Goal: Task Accomplishment & Management: Use online tool/utility

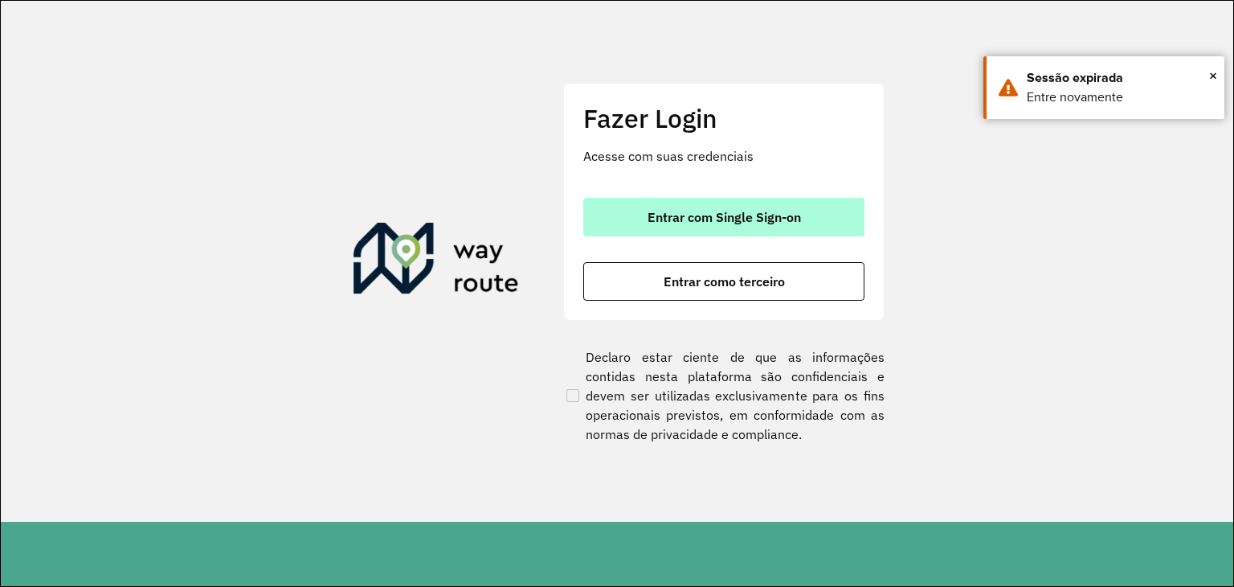
click at [611, 211] on button "Entrar com Single Sign-on" at bounding box center [723, 217] width 281 height 39
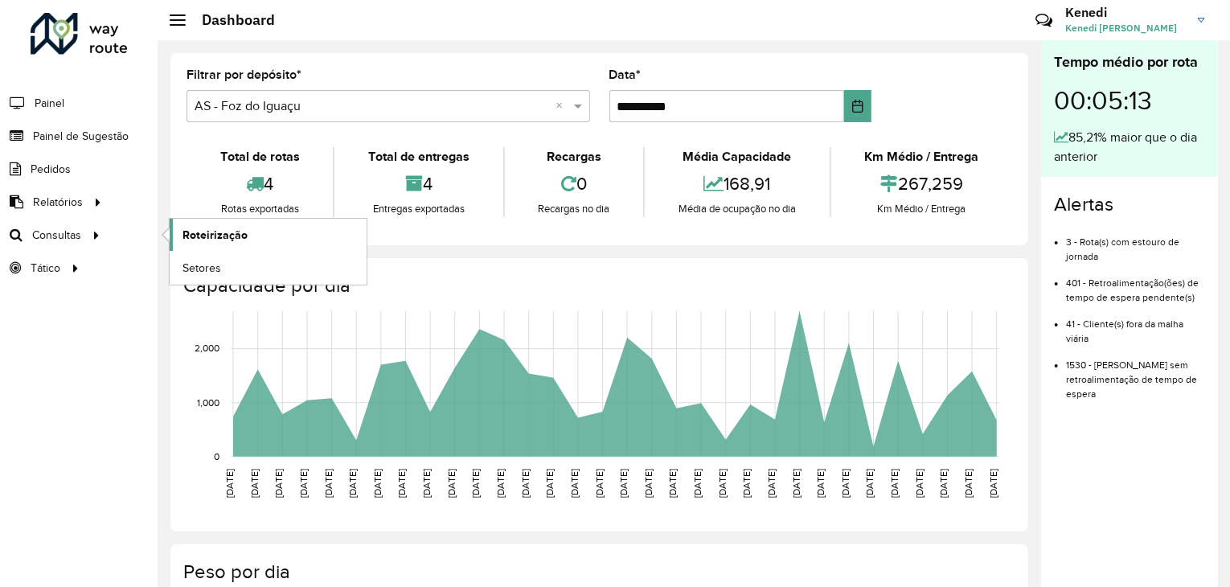
click at [216, 229] on span "Roteirização" at bounding box center [214, 235] width 65 height 17
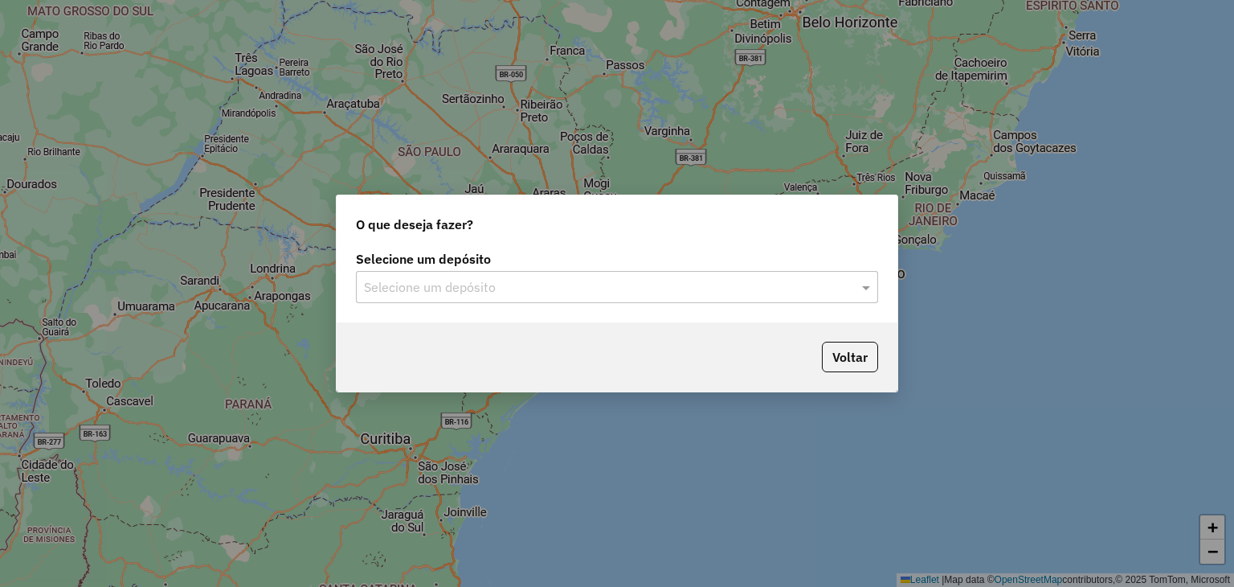
click at [662, 280] on input "text" at bounding box center [601, 287] width 474 height 19
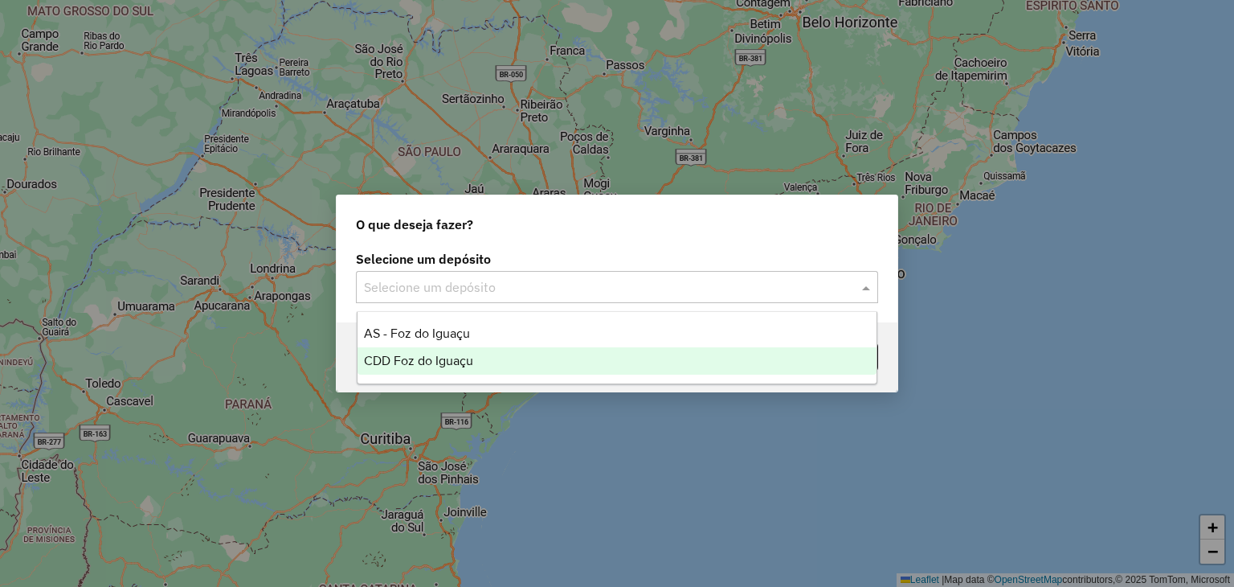
click at [440, 355] on span "CDD Foz do Iguaçu" at bounding box center [418, 361] width 109 height 14
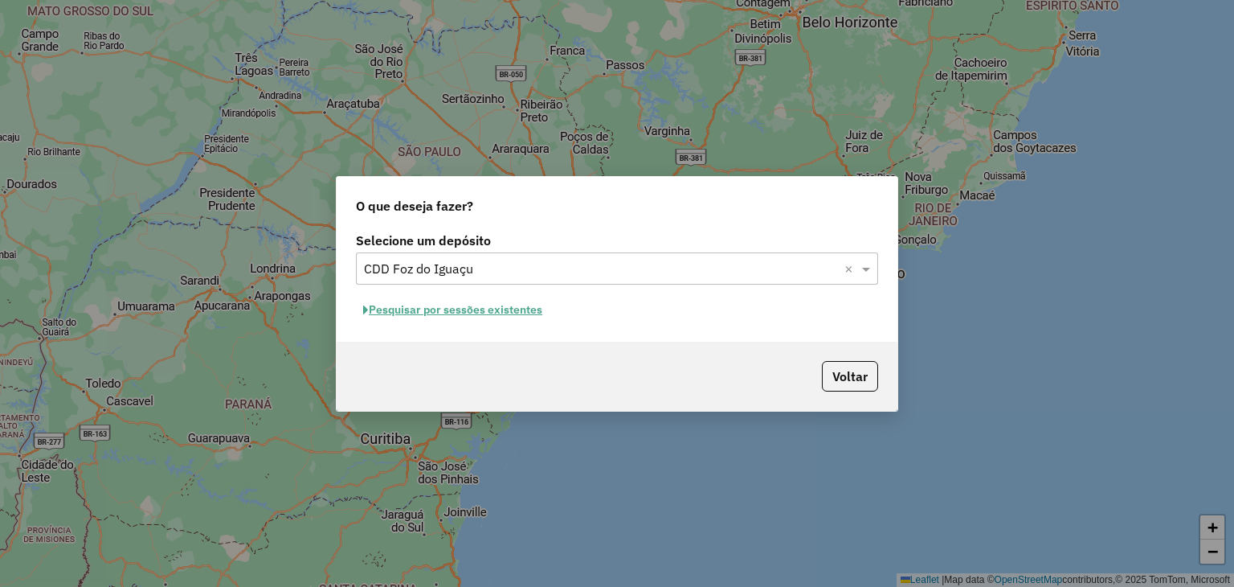
click at [447, 317] on button "Pesquisar por sessões existentes" at bounding box center [453, 309] width 194 height 25
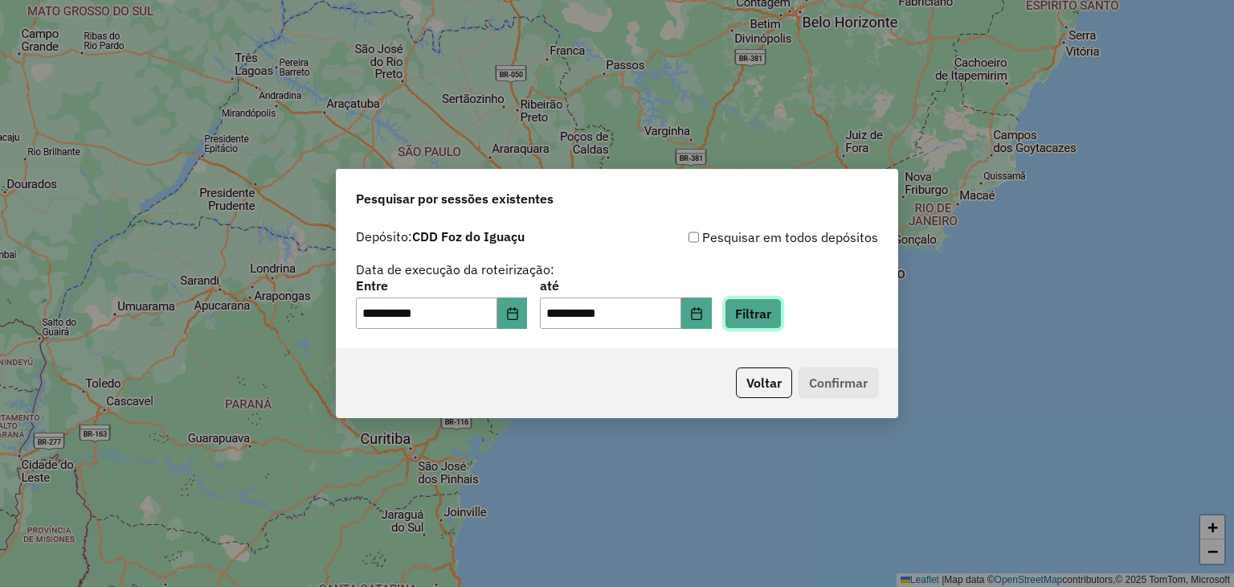
click at [772, 310] on button "Filtrar" at bounding box center [753, 313] width 57 height 31
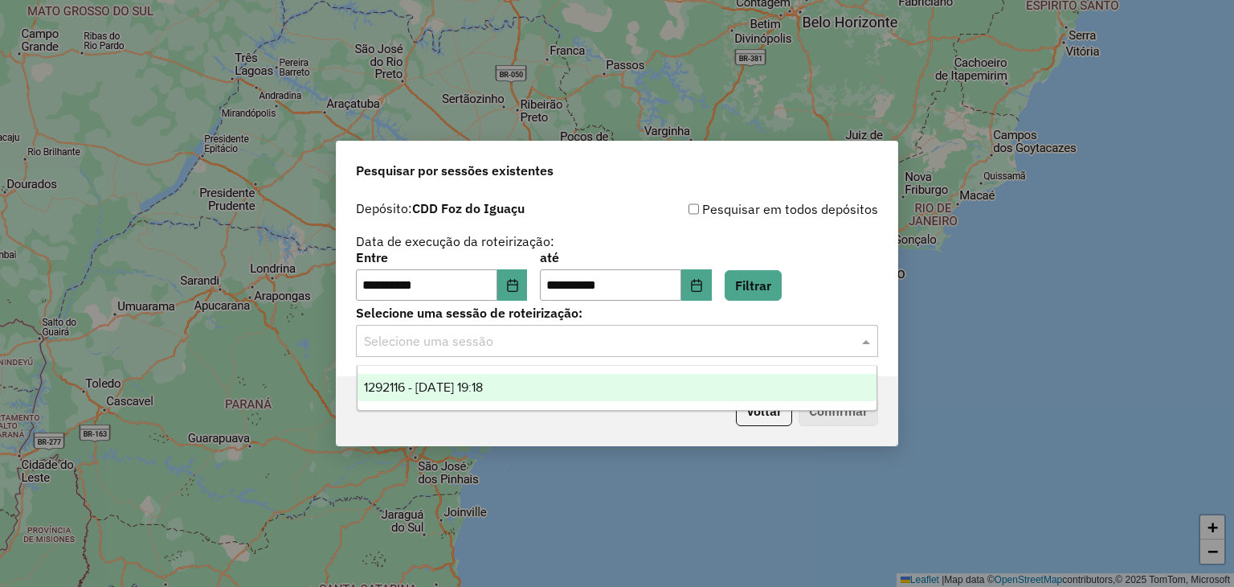
click at [778, 354] on div "Selecione uma sessão" at bounding box center [617, 341] width 522 height 32
click at [645, 370] on ng-dropdown-panel "1292116 - [DATE] 19:18" at bounding box center [618, 388] width 522 height 46
click at [460, 380] on span "1292116 - [DATE] 19:18" at bounding box center [423, 387] width 119 height 14
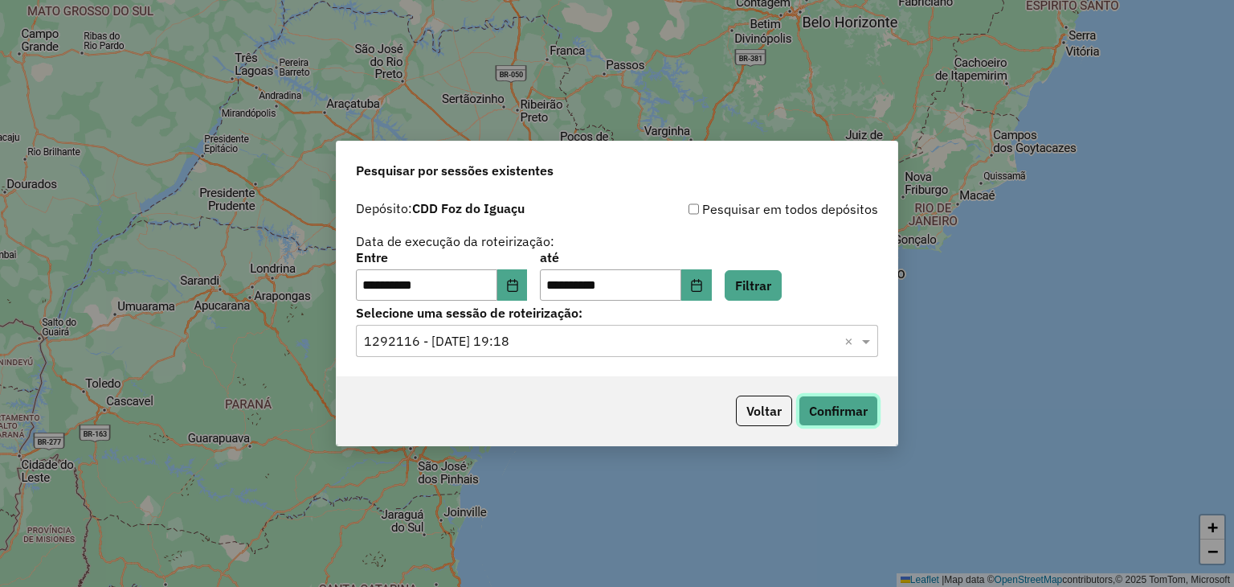
click at [840, 409] on button "Confirmar" at bounding box center [839, 410] width 80 height 31
click at [825, 408] on button "Confirmar" at bounding box center [839, 410] width 80 height 31
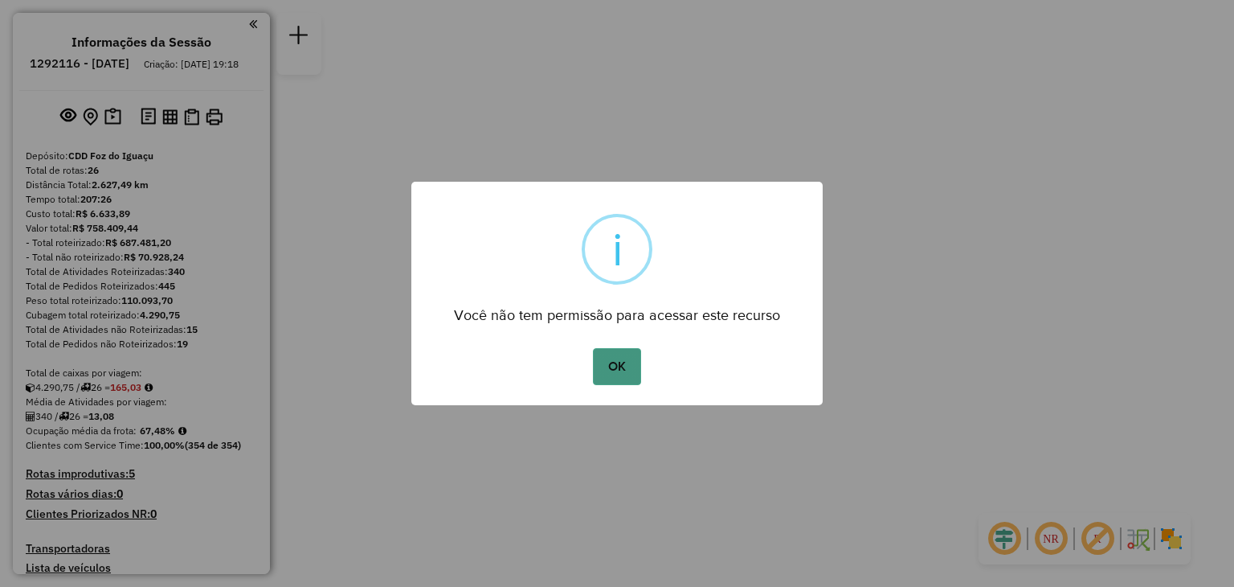
click at [614, 362] on button "OK" at bounding box center [616, 366] width 47 height 37
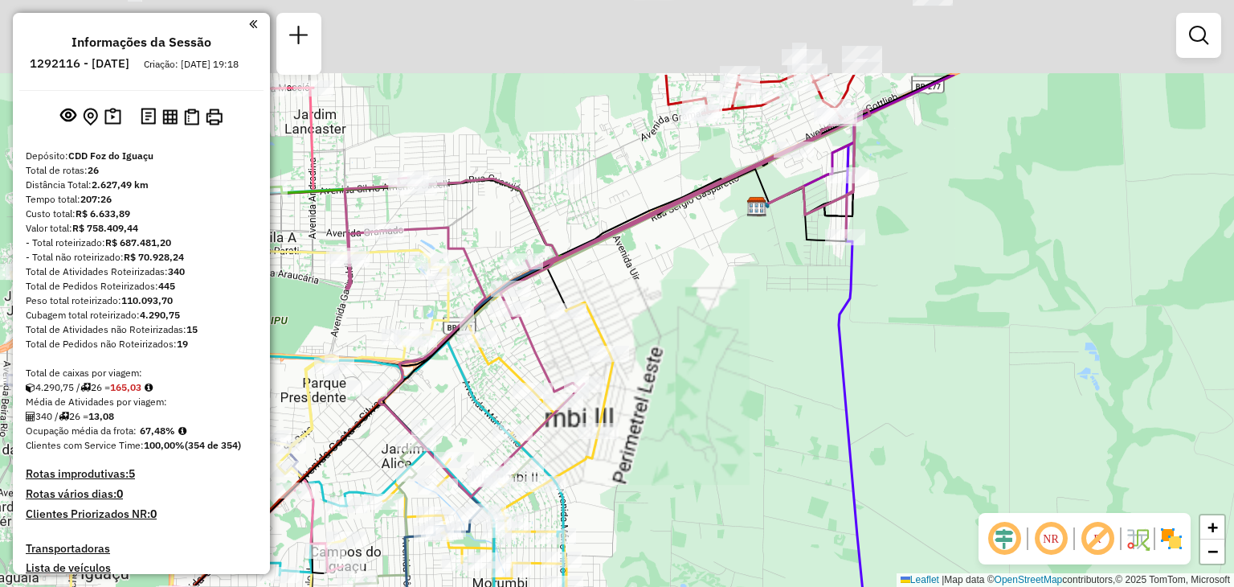
drag, startPoint x: 746, startPoint y: 88, endPoint x: 804, endPoint y: 221, distance: 145.7
click at [804, 221] on icon at bounding box center [698, 189] width 344 height 160
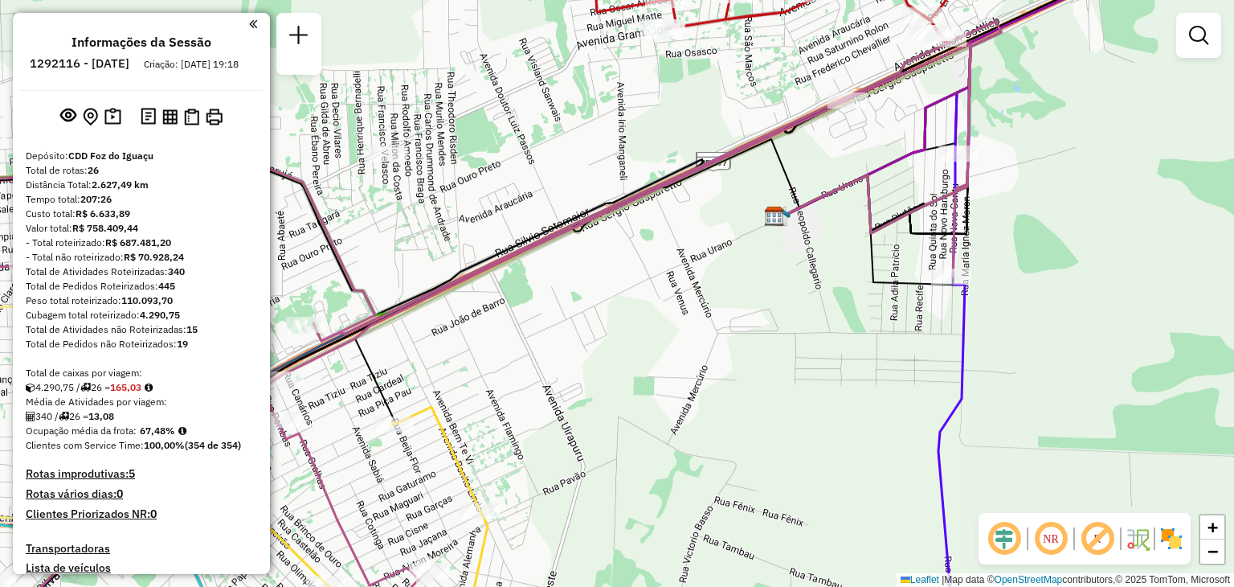
drag, startPoint x: 757, startPoint y: 305, endPoint x: 795, endPoint y: 294, distance: 39.4
click at [792, 299] on div "Janela de atendimento Grade de atendimento Capacidade Transportadoras Veículos …" at bounding box center [617, 293] width 1234 height 587
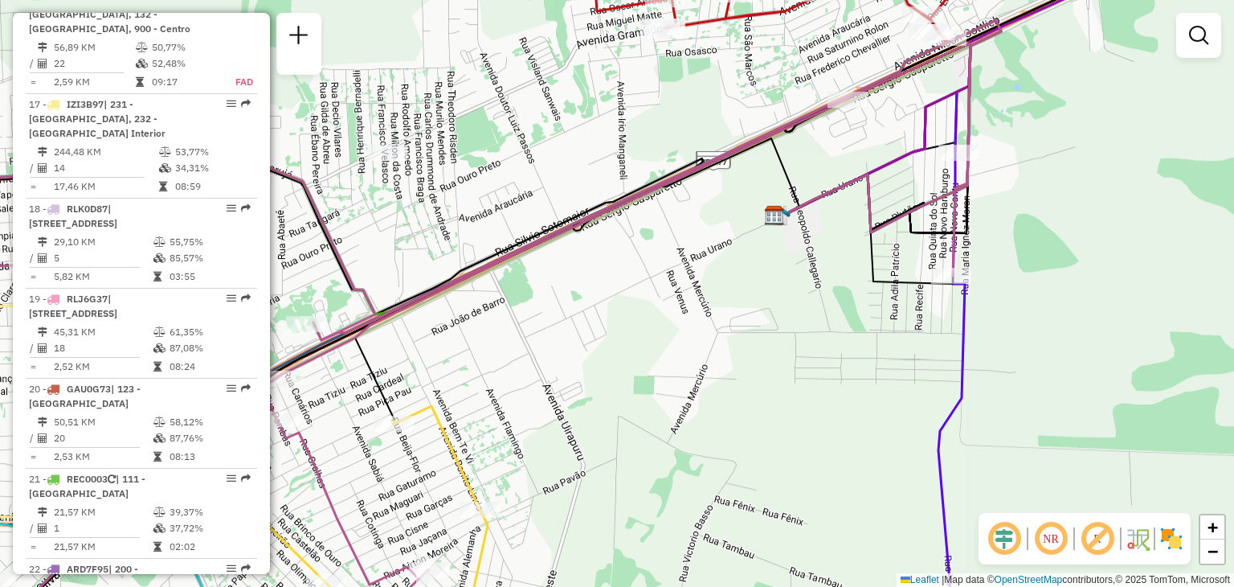
select select "**********"
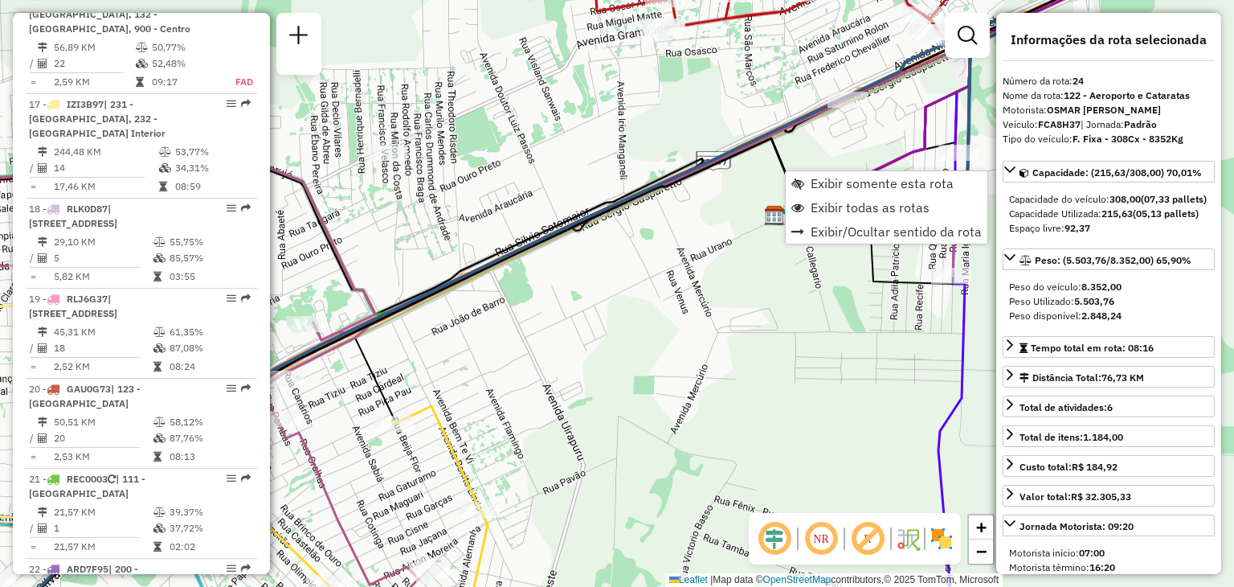
scroll to position [2757, 0]
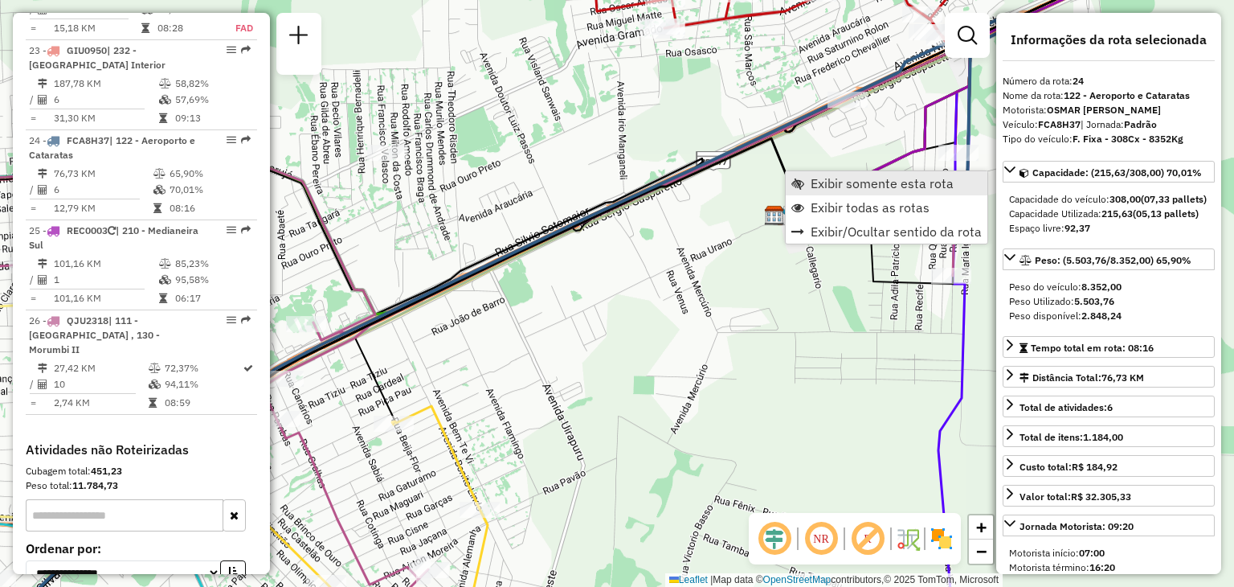
click at [800, 182] on span "Exibir somente esta rota" at bounding box center [798, 183] width 13 height 13
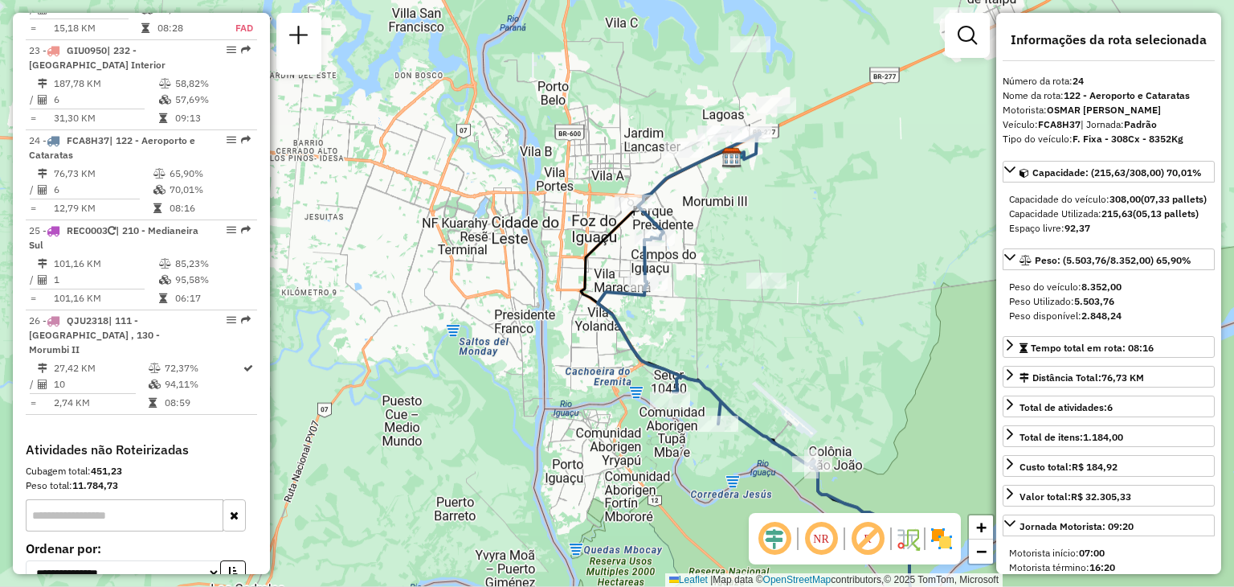
drag, startPoint x: 608, startPoint y: 145, endPoint x: 736, endPoint y: 241, distance: 160.3
click at [736, 241] on div "Janela de atendimento Grade de atendimento Capacidade Transportadoras Veículos …" at bounding box center [617, 293] width 1234 height 587
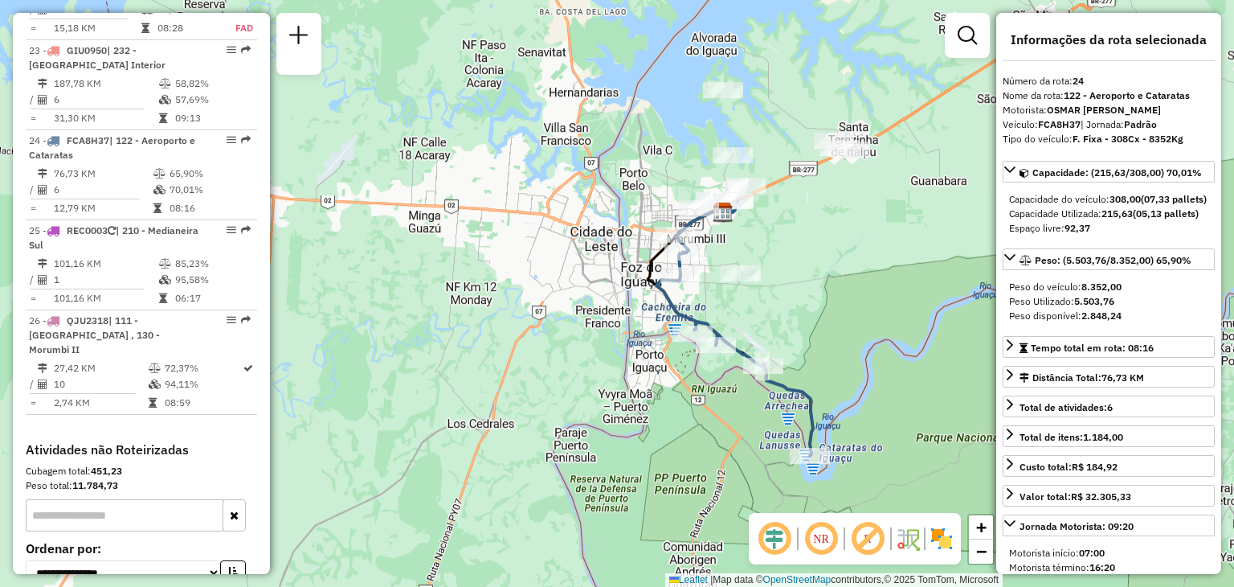
drag, startPoint x: 774, startPoint y: 361, endPoint x: 770, endPoint y: 239, distance: 122.2
click at [772, 235] on div "Rota 24 - Placa FCA8H37 32906481 - MERCADO KERO KERO Janela de atendimento Grad…" at bounding box center [617, 293] width 1234 height 587
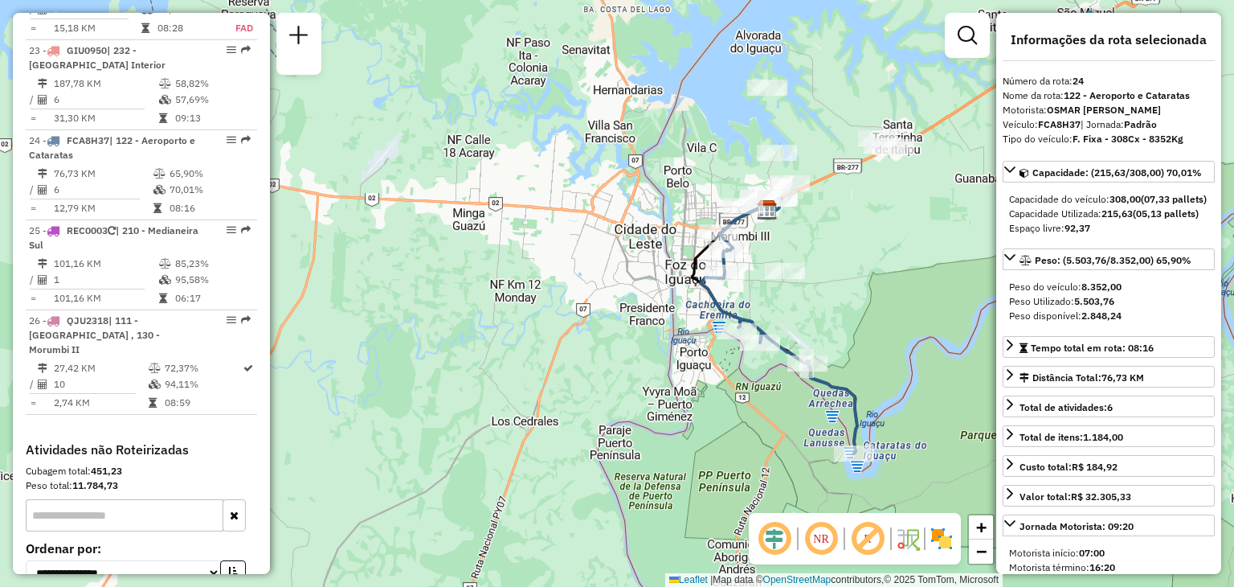
drag, startPoint x: 952, startPoint y: 267, endPoint x: 980, endPoint y: 399, distance: 135.6
click at [985, 410] on div "Janela de atendimento Grade de atendimento Capacidade Transportadoras Veículos …" at bounding box center [617, 293] width 1234 height 587
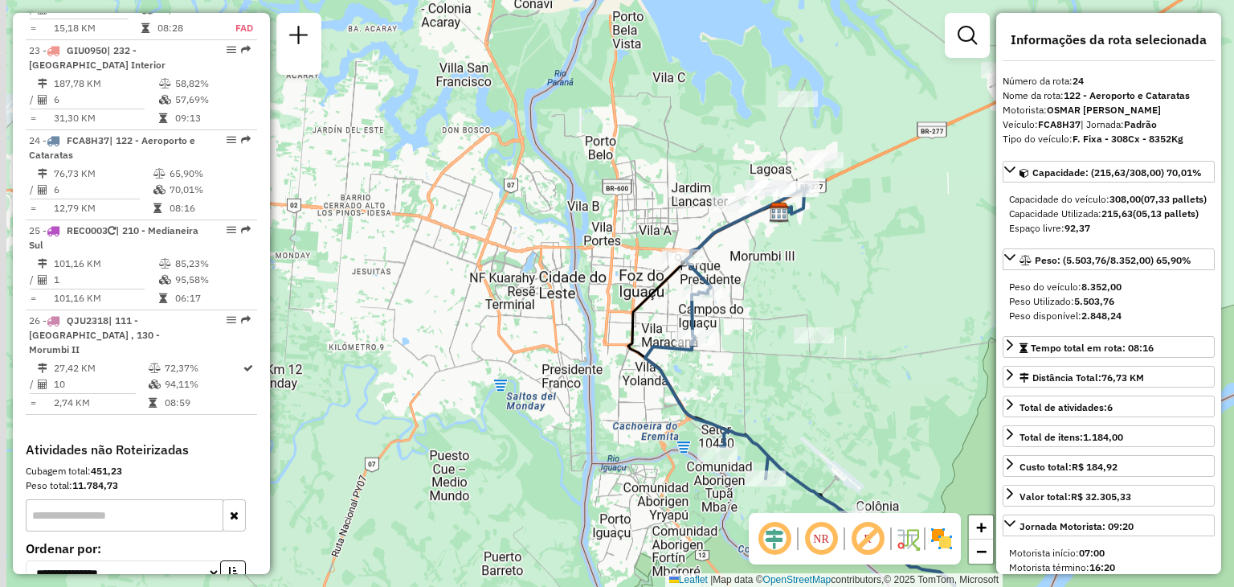
drag, startPoint x: 699, startPoint y: 235, endPoint x: 802, endPoint y: 317, distance: 131.5
click at [802, 317] on div "Janela de atendimento Grade de atendimento Capacidade Transportadoras Veículos …" at bounding box center [617, 293] width 1234 height 587
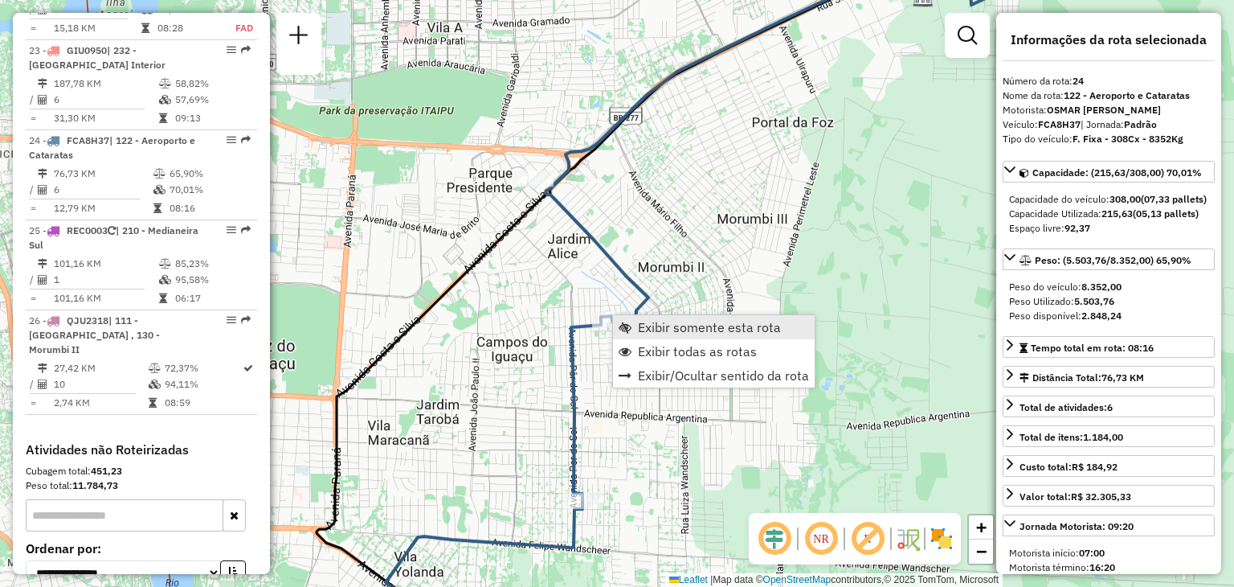
click at [649, 323] on span "Exibir somente esta rota" at bounding box center [709, 327] width 143 height 13
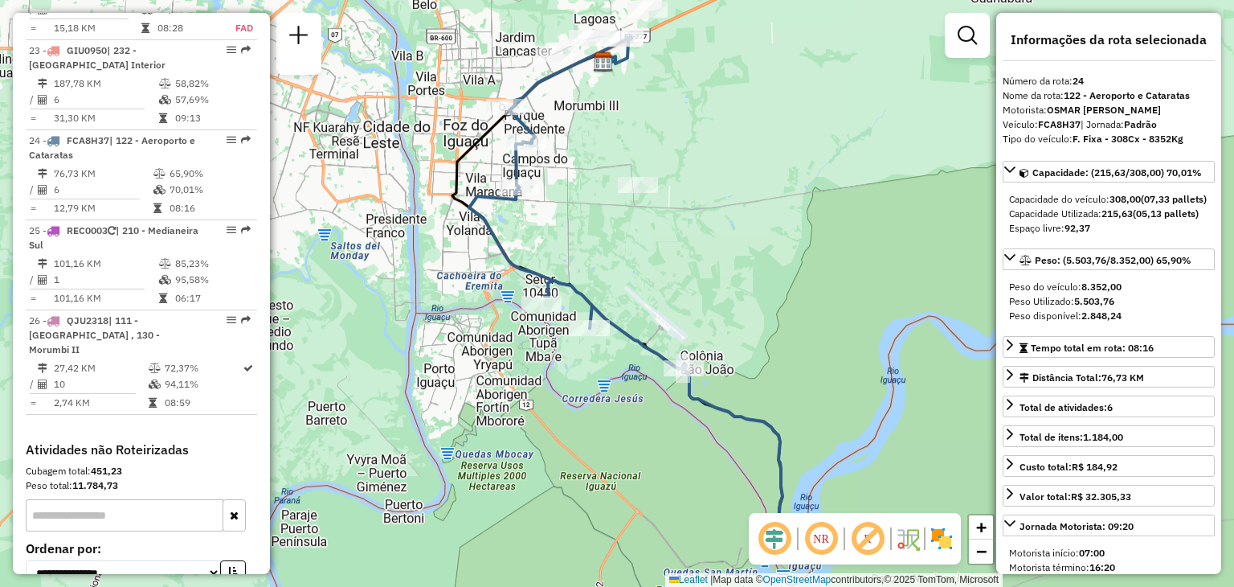
drag, startPoint x: 759, startPoint y: 178, endPoint x: 832, endPoint y: 356, distance: 192.8
click at [832, 356] on div "Janela de atendimento Grade de atendimento Capacidade Transportadoras Veículos …" at bounding box center [617, 293] width 1234 height 587
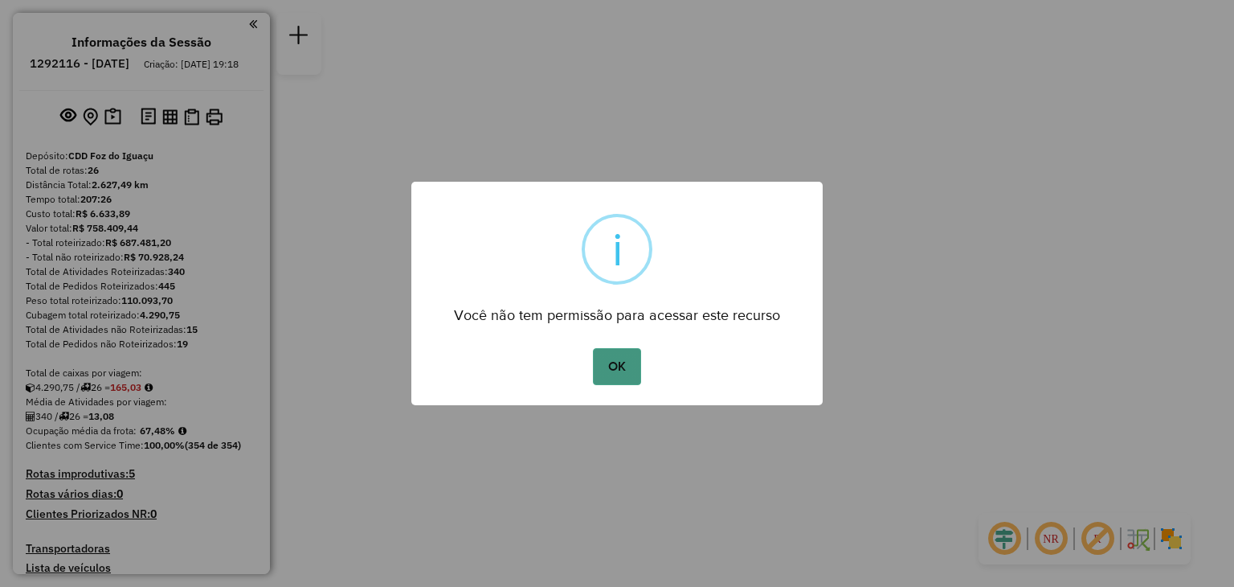
click at [634, 362] on button "OK" at bounding box center [616, 366] width 47 height 37
